Goal: Use online tool/utility: Utilize a website feature to perform a specific function

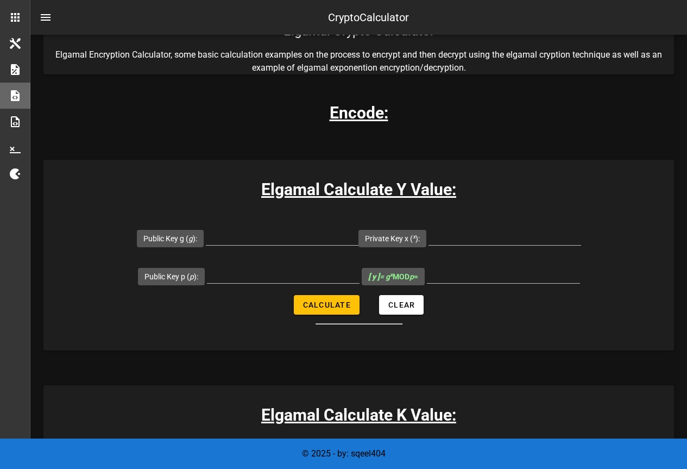
scroll to position [163, 0]
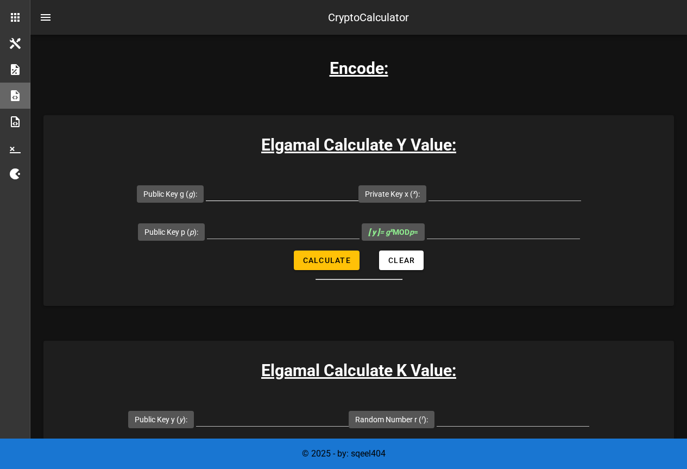
click at [236, 189] on input "Public Key g ( g ):" at bounding box center [282, 191] width 153 height 17
type input "8902967"
click at [488, 188] on input "Private Key x ( x ):" at bounding box center [505, 191] width 153 height 17
type input "7841"
click at [305, 233] on input "Public Key p ( p ):" at bounding box center [283, 229] width 153 height 17
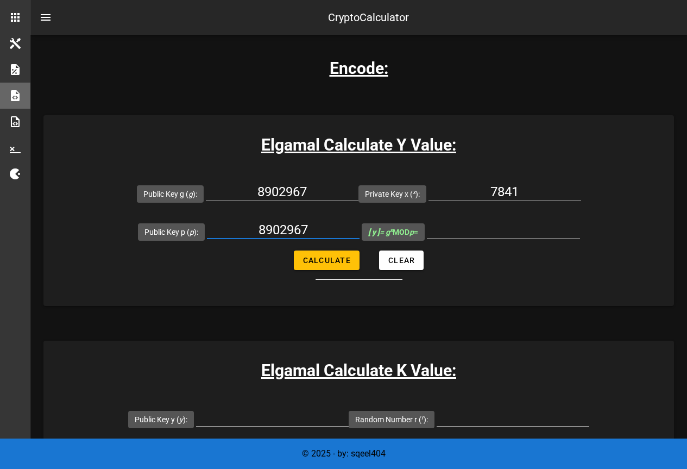
type input "8902967"
click at [451, 236] on input "[ y ] = g x MOD p =" at bounding box center [503, 229] width 153 height 17
click at [339, 255] on button "Calculate" at bounding box center [327, 260] width 66 height 20
type input "0"
drag, startPoint x: 329, startPoint y: 186, endPoint x: 221, endPoint y: 190, distance: 108.7
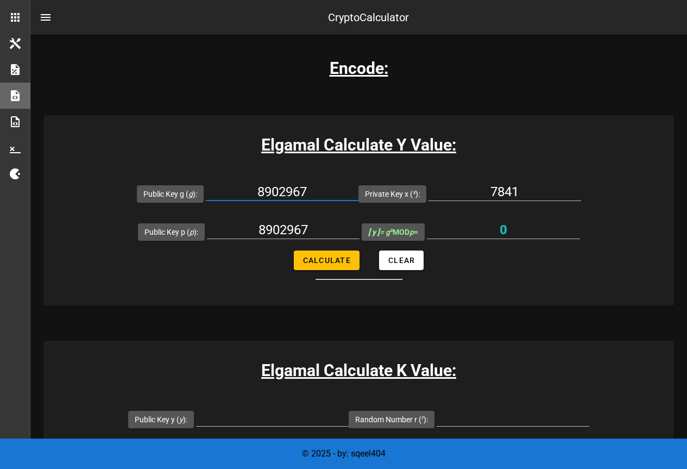
click at [221, 190] on input "8902967" at bounding box center [282, 191] width 153 height 17
type input "3707"
click at [345, 265] on span "Calculate" at bounding box center [327, 260] width 48 height 9
type input "795883"
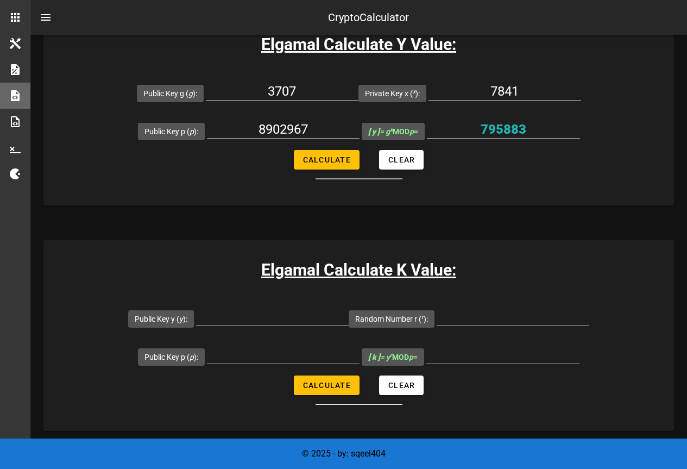
scroll to position [272, 0]
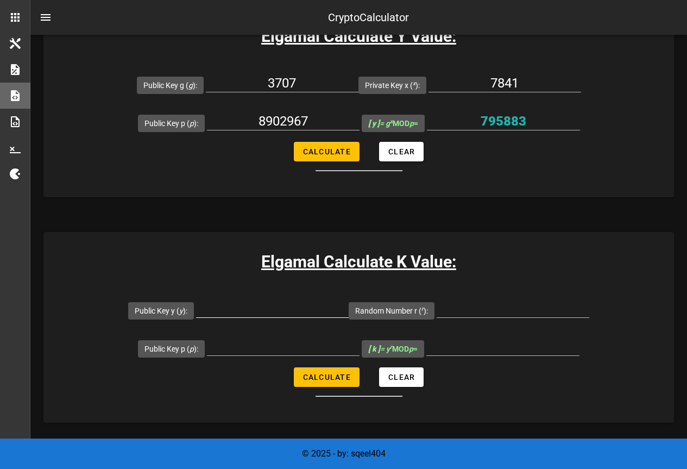
click at [252, 313] on input "Public Key y ( y ):" at bounding box center [272, 308] width 153 height 17
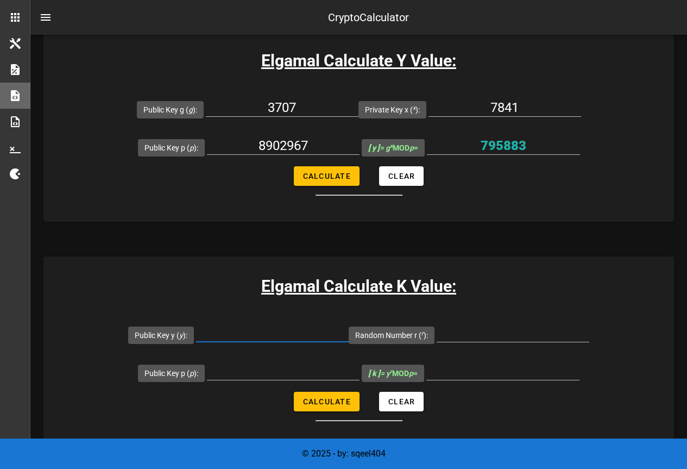
scroll to position [217, 0]
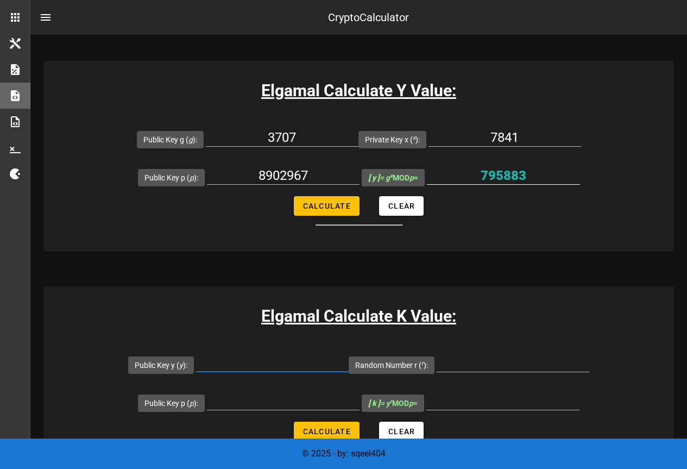
click at [504, 175] on input "795883" at bounding box center [503, 175] width 153 height 17
click at [259, 362] on input "Public Key y ( y ):" at bounding box center [272, 362] width 153 height 17
paste input "795883"
type input "795883"
click at [290, 168] on input "8902967" at bounding box center [283, 175] width 153 height 17
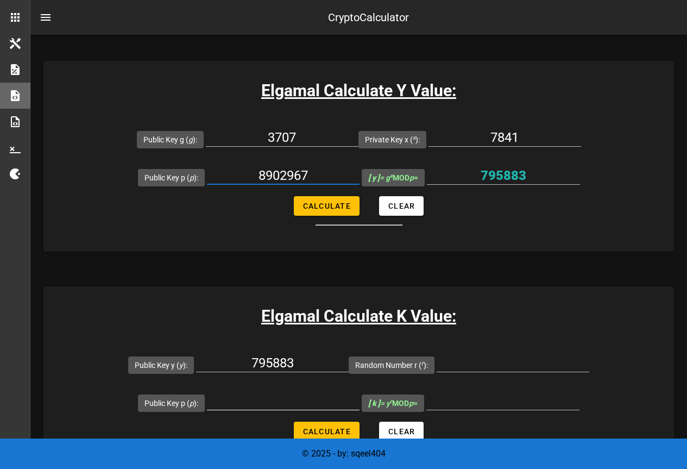
click at [266, 398] on input "Public Key p ( p ):" at bounding box center [283, 400] width 153 height 17
paste input "8902967"
type input "8902967"
click at [456, 360] on input "Random Number r ( r ):" at bounding box center [513, 362] width 153 height 17
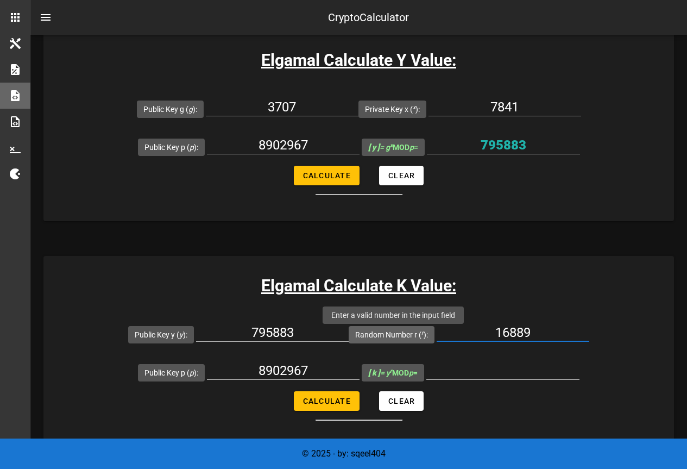
scroll to position [272, 0]
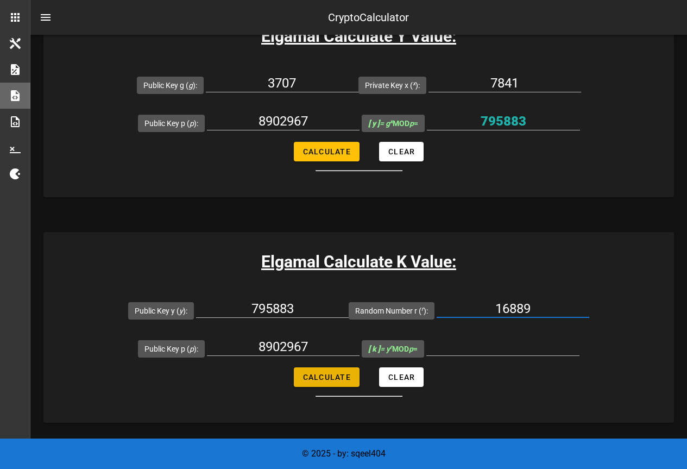
type input "16889"
click at [334, 381] on span "Calculate" at bounding box center [327, 377] width 48 height 9
type input "2508500"
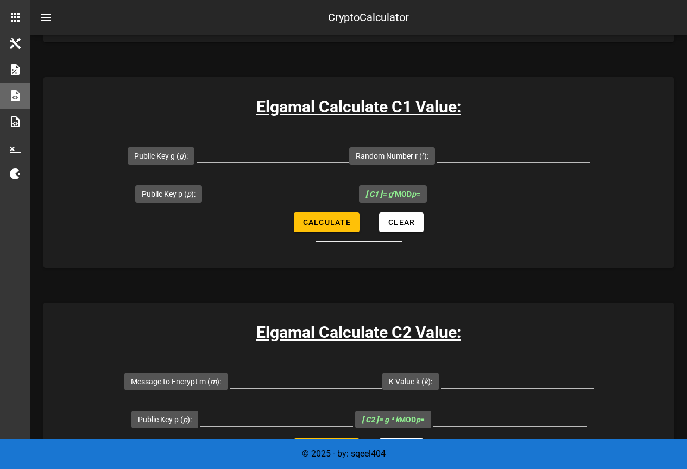
scroll to position [489, 0]
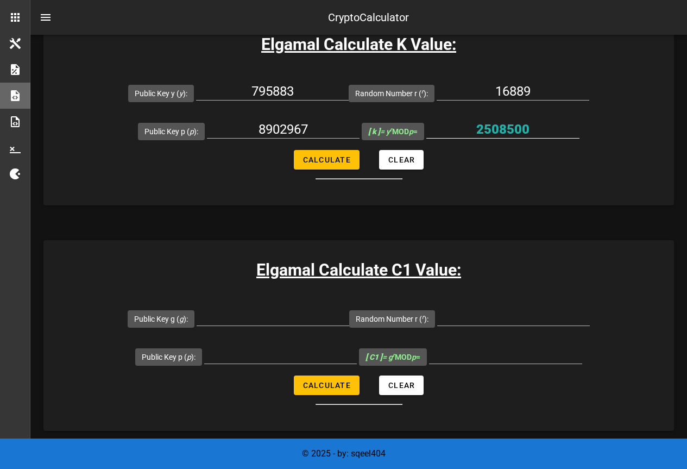
click at [516, 118] on div "2508500" at bounding box center [502, 132] width 153 height 36
click at [506, 134] on input "2508500" at bounding box center [502, 129] width 153 height 17
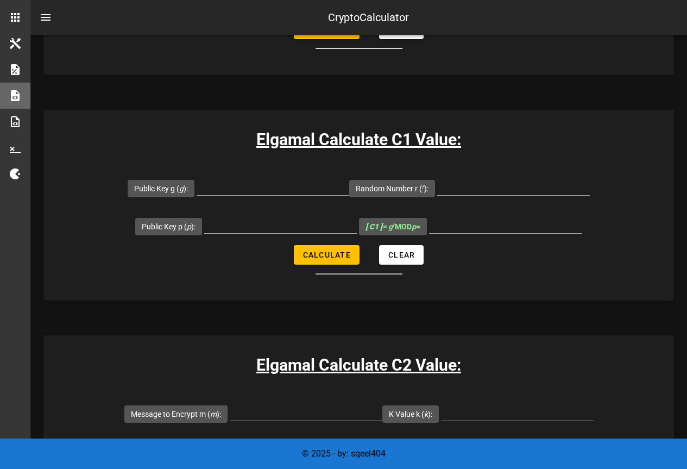
scroll to position [761, 0]
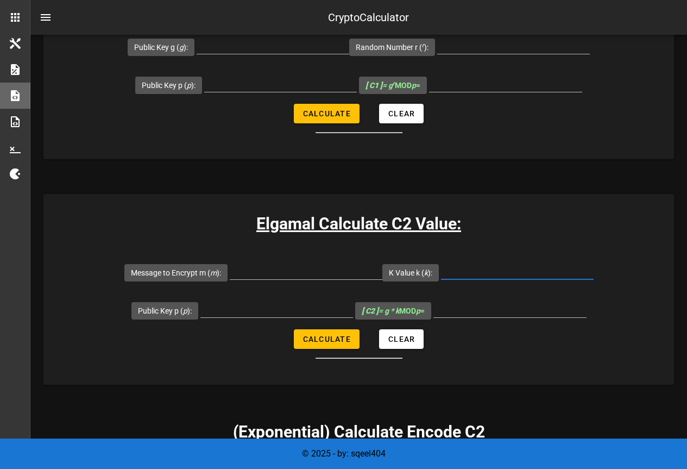
click at [491, 277] on input "K Value k ( k ):" at bounding box center [517, 270] width 153 height 17
paste input "2508500"
type input "2508500"
click at [331, 265] on input "Message to Encrypt m ( m ):" at bounding box center [306, 270] width 153 height 17
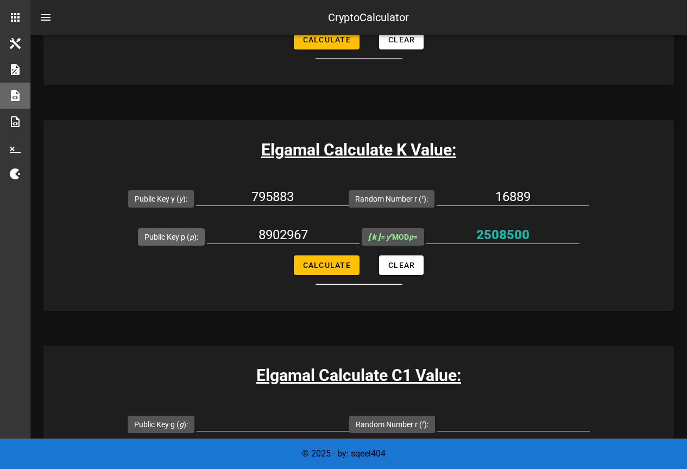
scroll to position [380, 0]
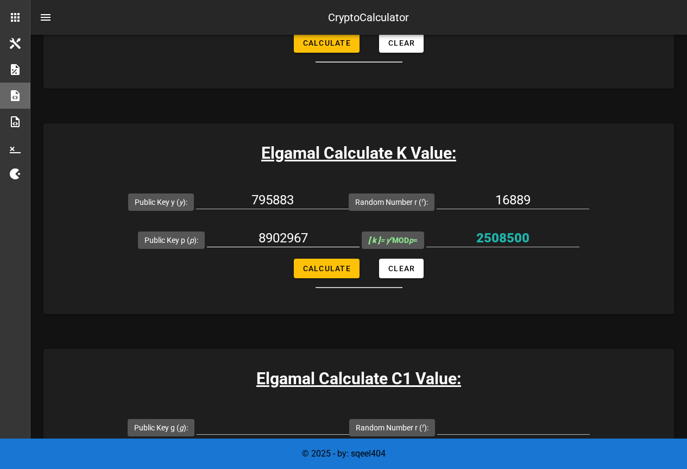
type input "4002766"
click at [260, 242] on input "8902967" at bounding box center [283, 237] width 153 height 17
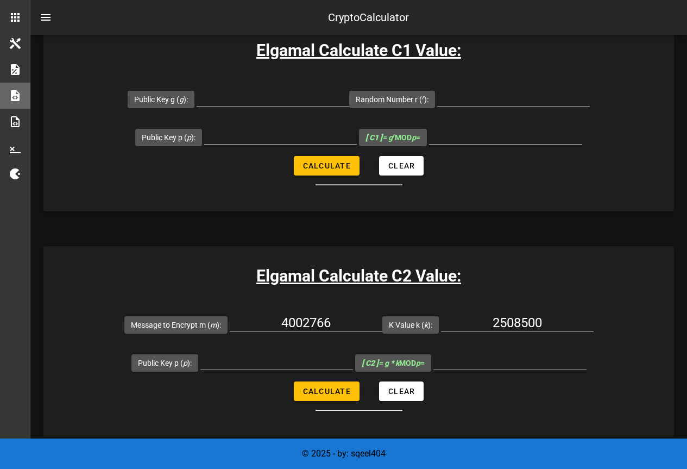
scroll to position [923, 0]
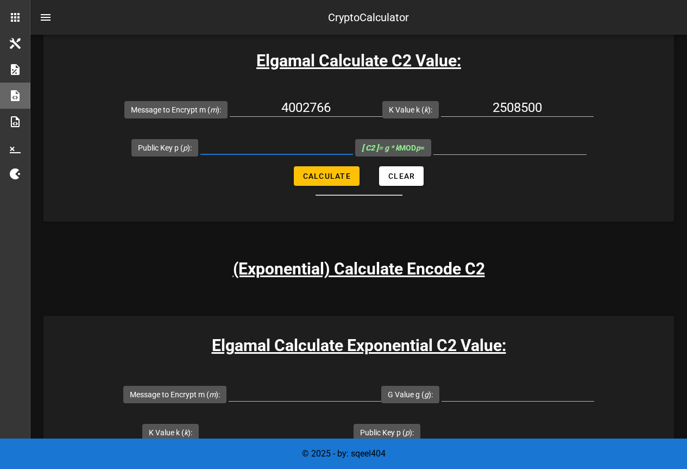
click at [257, 145] on input "Public Key p ( p ):" at bounding box center [276, 145] width 153 height 17
paste input "8902967"
type input "8902967"
click at [323, 175] on span "Calculate" at bounding box center [327, 176] width 48 height 9
type input "3172027"
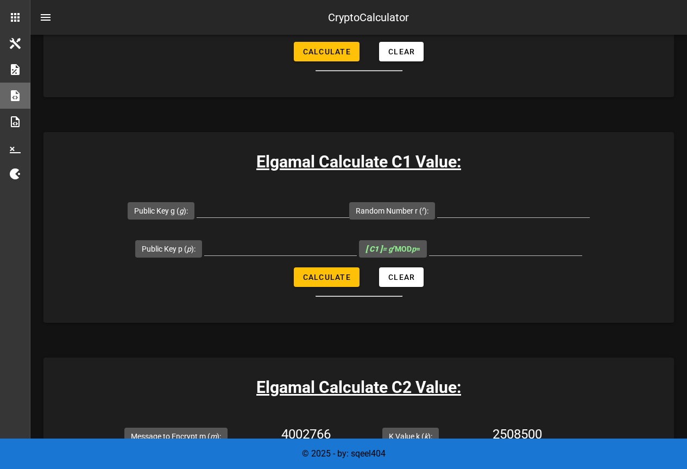
scroll to position [706, 0]
